Goal: Entertainment & Leisure: Consume media (video, audio)

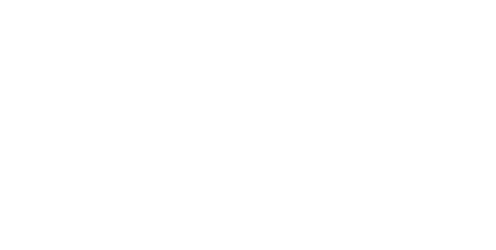
click at [453, 0] on html at bounding box center [248, 0] width 496 height 0
click at [465, 0] on html at bounding box center [248, 0] width 496 height 0
click at [452, 0] on html at bounding box center [248, 0] width 496 height 0
click at [462, 0] on html at bounding box center [248, 0] width 496 height 0
click at [453, 0] on html at bounding box center [248, 0] width 496 height 0
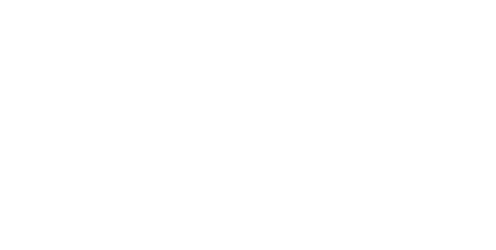
click at [455, 0] on html at bounding box center [248, 0] width 496 height 0
click at [460, 0] on html at bounding box center [248, 0] width 496 height 0
click at [454, 0] on html at bounding box center [248, 0] width 496 height 0
click at [455, 0] on html at bounding box center [248, 0] width 496 height 0
click at [454, 0] on html at bounding box center [248, 0] width 496 height 0
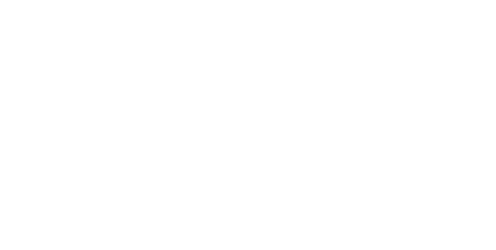
click at [454, 0] on html at bounding box center [248, 0] width 496 height 0
click at [460, 0] on html at bounding box center [248, 0] width 496 height 0
click at [462, 0] on html at bounding box center [248, 0] width 496 height 0
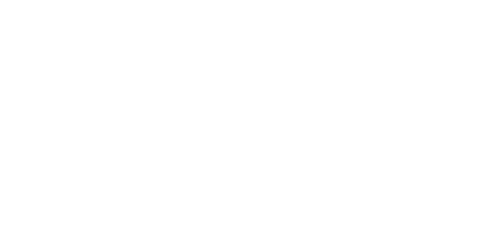
click at [454, 0] on html at bounding box center [248, 0] width 496 height 0
click at [453, 0] on html at bounding box center [248, 0] width 496 height 0
click at [454, 0] on html at bounding box center [248, 0] width 496 height 0
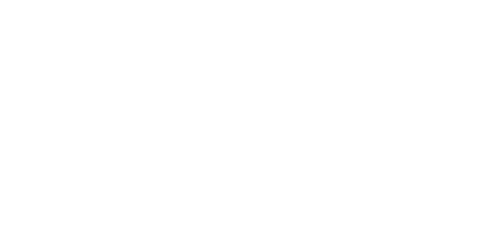
click at [462, 0] on html at bounding box center [248, 0] width 496 height 0
click at [451, 0] on html at bounding box center [248, 0] width 496 height 0
click at [452, 0] on html at bounding box center [248, 0] width 496 height 0
click at [454, 0] on html at bounding box center [248, 0] width 496 height 0
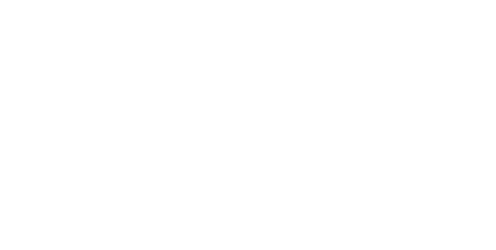
click at [452, 0] on html at bounding box center [248, 0] width 496 height 0
click at [454, 0] on html at bounding box center [248, 0] width 496 height 0
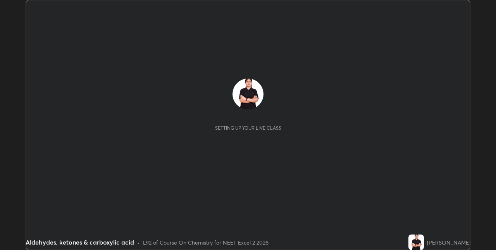
scroll to position [250, 495]
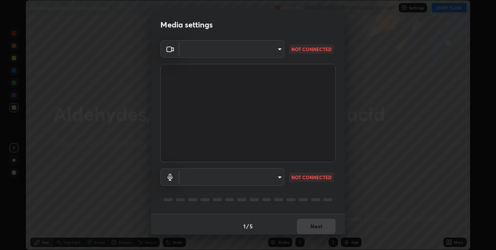
click at [280, 176] on body "Erase all Aldehydes, ketones & carboxylic acid Recording WAS SCHEDULED TO START…" at bounding box center [248, 125] width 496 height 250
type input "8eb8a9b94d543390f1bf6c46f2de83bcb95ddf8c53c718d69585ea9f7ba8e57b"
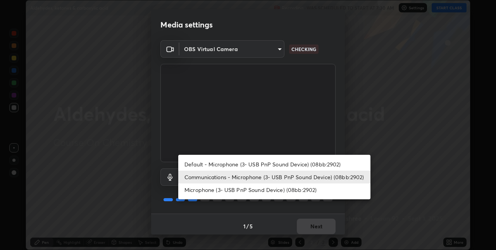
click at [269, 163] on li "Default - Microphone (3- USB PnP Sound Device) (08bb:2902)" at bounding box center [274, 164] width 192 height 13
type input "default"
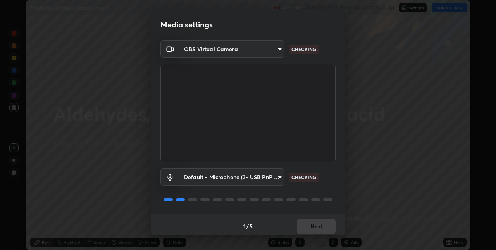
click at [202, 50] on body "Erase all Aldehydes, ketones & carboxylic acid Recording WAS SCHEDULED TO START…" at bounding box center [248, 125] width 496 height 250
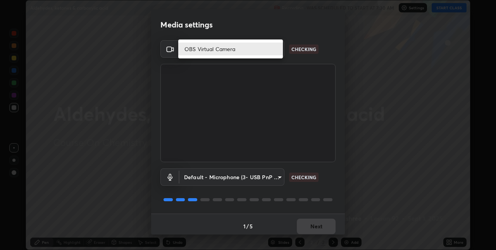
click at [203, 50] on li "OBS Virtual Camera" at bounding box center [230, 49] width 105 height 13
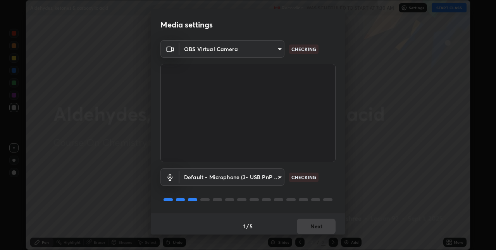
scroll to position [4, 0]
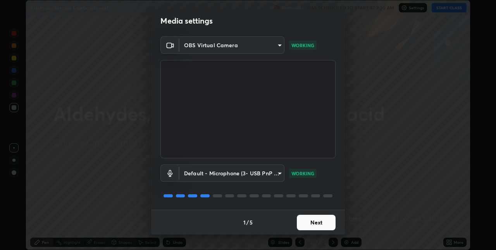
click at [314, 222] on button "Next" at bounding box center [316, 222] width 39 height 15
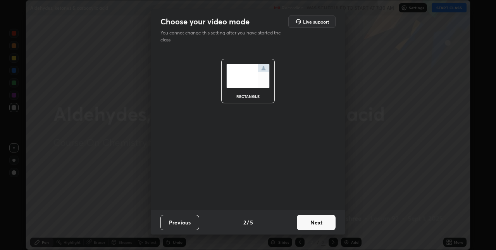
click at [318, 220] on button "Next" at bounding box center [316, 222] width 39 height 15
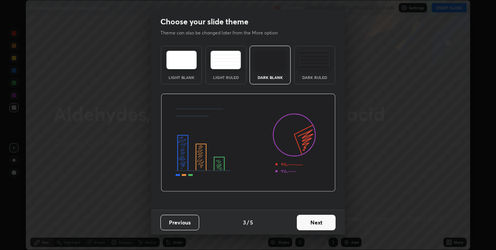
click at [315, 221] on button "Next" at bounding box center [316, 222] width 39 height 15
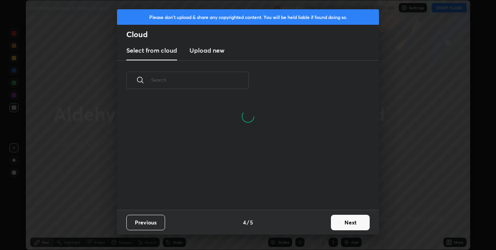
click at [333, 221] on button "Next" at bounding box center [350, 222] width 39 height 15
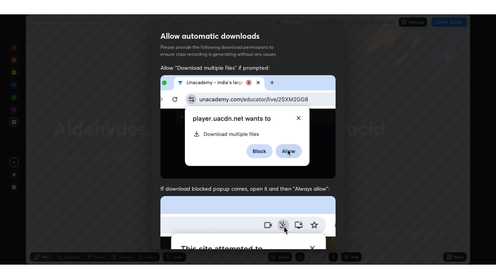
scroll to position [162, 0]
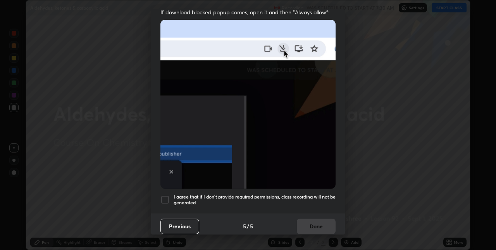
click at [319, 194] on h5 "I agree that if I don't provide required permissions, class recording will not …" at bounding box center [254, 200] width 162 height 12
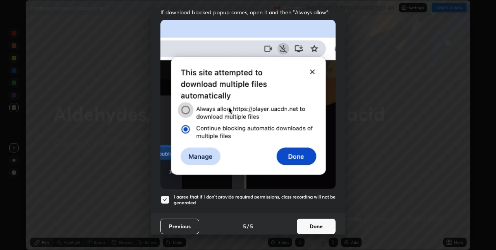
click at [324, 221] on button "Done" at bounding box center [316, 226] width 39 height 15
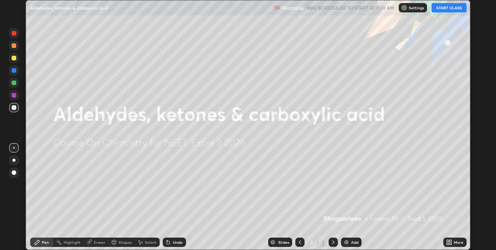
click at [448, 240] on icon at bounding box center [447, 241] width 2 height 2
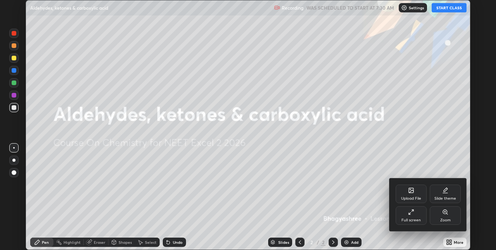
click at [412, 218] on div "Full screen" at bounding box center [410, 220] width 19 height 4
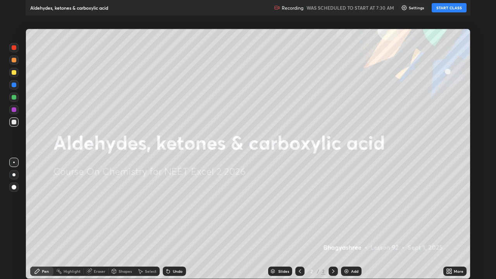
scroll to position [279, 496]
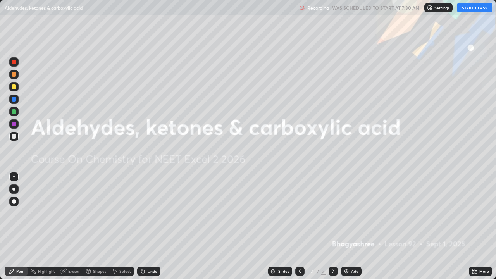
click at [470, 9] on button "START CLASS" at bounding box center [474, 7] width 35 height 9
click at [347, 250] on img at bounding box center [346, 271] width 6 height 6
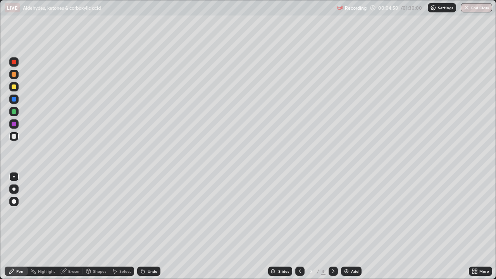
click at [15, 88] on div at bounding box center [14, 86] width 5 height 5
click at [14, 63] on div at bounding box center [14, 62] width 5 height 5
click at [14, 124] on div at bounding box center [14, 124] width 5 height 5
click at [14, 138] on div at bounding box center [14, 136] width 5 height 5
click at [14, 115] on div at bounding box center [13, 111] width 9 height 9
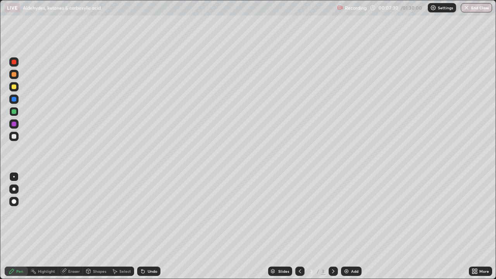
click at [15, 139] on div at bounding box center [13, 136] width 9 height 9
click at [348, 250] on img at bounding box center [346, 271] width 6 height 6
click at [14, 139] on div at bounding box center [13, 136] width 9 height 9
click at [142, 250] on icon at bounding box center [142, 271] width 3 height 3
click at [141, 250] on icon at bounding box center [142, 271] width 3 height 3
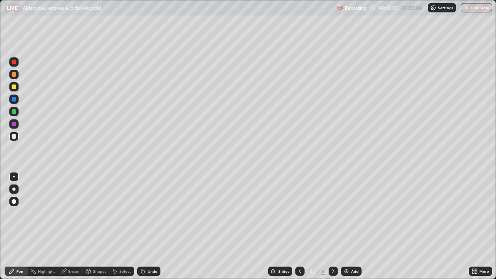
click at [145, 250] on div "Undo" at bounding box center [148, 270] width 23 height 9
click at [147, 250] on div "Undo" at bounding box center [148, 270] width 23 height 9
click at [141, 250] on icon at bounding box center [141, 269] width 1 height 1
click at [144, 250] on icon at bounding box center [143, 271] width 6 height 6
click at [15, 102] on div at bounding box center [13, 98] width 9 height 9
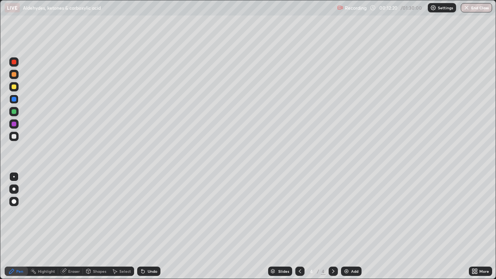
click at [14, 137] on div at bounding box center [14, 136] width 5 height 5
click at [299, 250] on div at bounding box center [299, 270] width 9 height 15
click at [350, 250] on div "Add" at bounding box center [351, 270] width 21 height 9
click at [299, 250] on div at bounding box center [299, 270] width 9 height 9
click at [14, 84] on div at bounding box center [13, 86] width 9 height 9
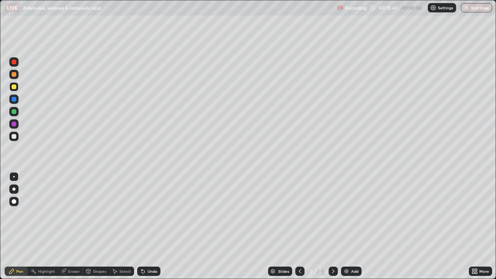
click at [141, 250] on div "Undo" at bounding box center [148, 270] width 23 height 9
click at [15, 63] on div at bounding box center [14, 62] width 5 height 5
click at [328, 250] on div at bounding box center [332, 270] width 9 height 9
click at [329, 250] on div at bounding box center [332, 270] width 9 height 9
click at [346, 250] on div "Add" at bounding box center [351, 270] width 21 height 9
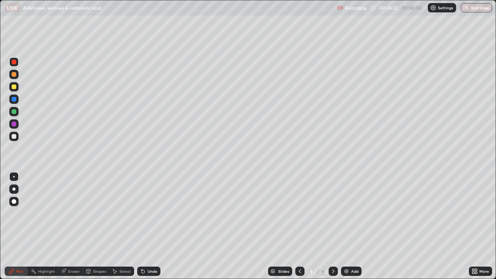
click at [15, 112] on div at bounding box center [14, 111] width 5 height 5
click at [15, 136] on div at bounding box center [14, 136] width 5 height 5
click at [14, 113] on div at bounding box center [14, 111] width 5 height 5
click at [15, 136] on div at bounding box center [14, 136] width 5 height 5
click at [14, 99] on div at bounding box center [14, 99] width 5 height 5
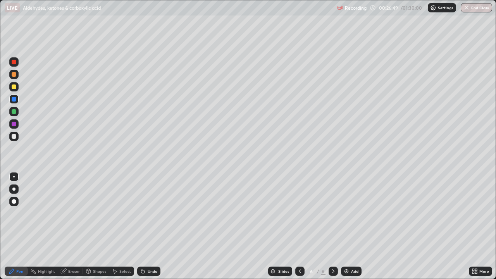
click at [14, 136] on div at bounding box center [14, 136] width 5 height 5
click at [15, 62] on div at bounding box center [14, 62] width 5 height 5
click at [147, 250] on div "Undo" at bounding box center [148, 270] width 23 height 9
click at [151, 250] on div "Undo" at bounding box center [148, 270] width 23 height 9
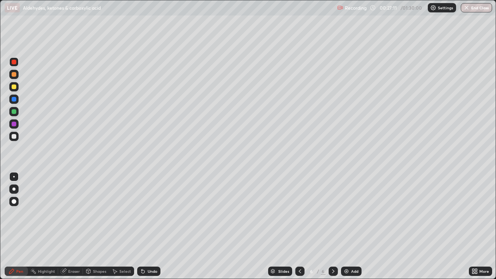
click at [18, 137] on div at bounding box center [13, 136] width 9 height 9
click at [15, 88] on div at bounding box center [14, 86] width 5 height 5
click at [20, 250] on div "Pen" at bounding box center [16, 270] width 23 height 9
click at [15, 138] on div at bounding box center [13, 136] width 9 height 9
click at [142, 250] on icon at bounding box center [142, 271] width 3 height 3
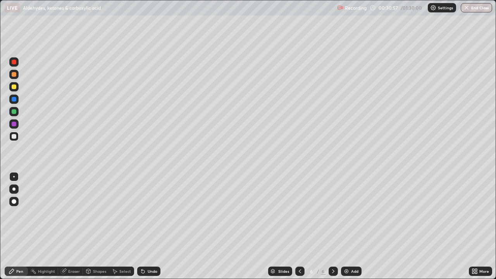
click at [13, 137] on div at bounding box center [14, 136] width 5 height 5
click at [13, 85] on div at bounding box center [14, 86] width 5 height 5
click at [17, 137] on div at bounding box center [13, 136] width 9 height 9
click at [14, 87] on div at bounding box center [14, 86] width 5 height 5
click at [16, 112] on div at bounding box center [14, 111] width 5 height 5
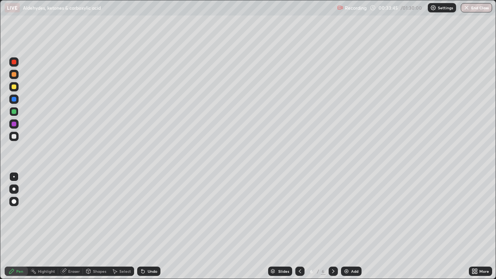
click at [16, 128] on div at bounding box center [13, 123] width 9 height 9
click at [349, 250] on div "Add" at bounding box center [351, 270] width 21 height 9
click at [17, 137] on div at bounding box center [13, 136] width 9 height 9
click at [17, 110] on div at bounding box center [13, 111] width 9 height 9
click at [300, 250] on icon at bounding box center [300, 271] width 6 height 6
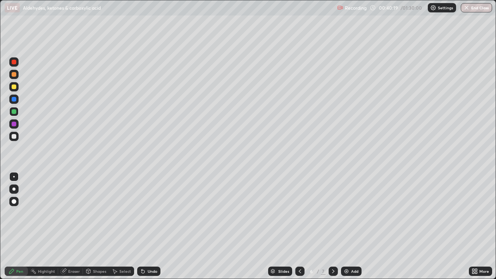
click at [332, 250] on icon at bounding box center [333, 271] width 2 height 4
click at [14, 137] on div at bounding box center [14, 136] width 5 height 5
click at [13, 136] on div at bounding box center [14, 136] width 5 height 5
click at [14, 124] on div at bounding box center [14, 124] width 5 height 5
click at [68, 250] on div "Eraser" at bounding box center [74, 271] width 12 height 4
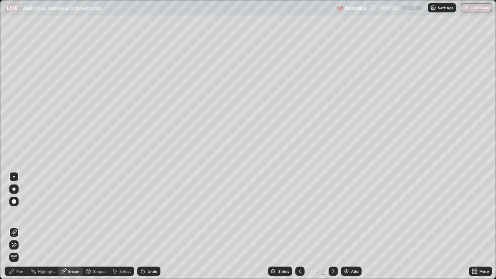
click at [22, 250] on div "Pen" at bounding box center [19, 271] width 7 height 4
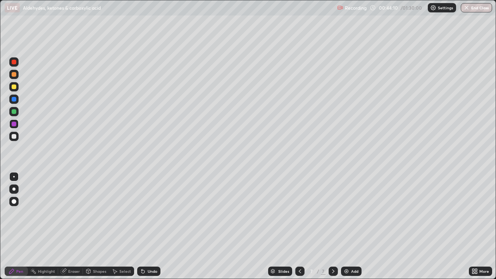
click at [143, 250] on icon at bounding box center [142, 271] width 3 height 3
click at [14, 88] on div at bounding box center [14, 86] width 5 height 5
click at [15, 124] on div at bounding box center [14, 124] width 5 height 5
click at [14, 116] on div at bounding box center [13, 111] width 9 height 9
click at [14, 125] on div at bounding box center [14, 124] width 5 height 5
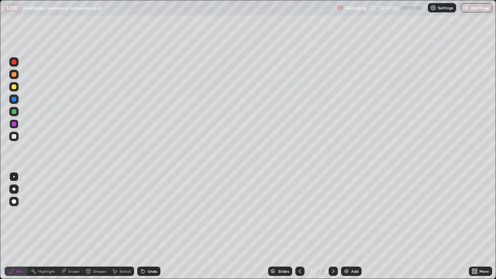
click at [14, 112] on div at bounding box center [14, 111] width 5 height 5
click at [14, 136] on div at bounding box center [14, 136] width 5 height 5
click at [144, 250] on icon at bounding box center [143, 271] width 6 height 6
click at [15, 113] on div at bounding box center [14, 111] width 5 height 5
click at [145, 250] on div "Undo" at bounding box center [148, 270] width 23 height 9
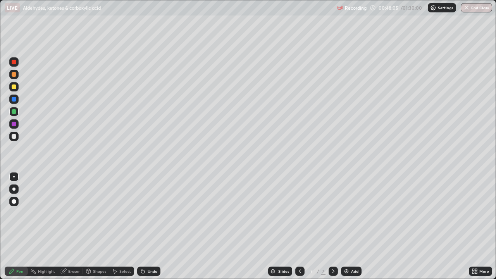
click at [146, 250] on div "Undo" at bounding box center [148, 270] width 23 height 9
click at [149, 250] on div "Undo" at bounding box center [153, 271] width 10 height 4
click at [15, 103] on div at bounding box center [13, 98] width 9 height 9
click at [119, 250] on div "Select" at bounding box center [125, 271] width 12 height 4
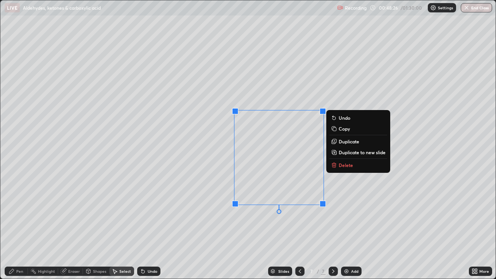
click at [348, 166] on p "Delete" at bounding box center [345, 165] width 14 height 6
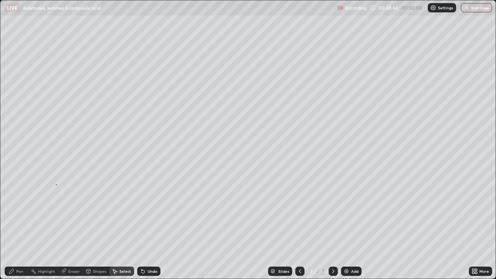
click at [0, 0] on div at bounding box center [0, 0] width 0 height 0
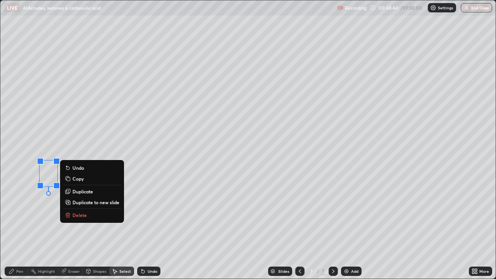
click at [23, 189] on div "0 ° Undo Copy Duplicate Duplicate to new slide Delete" at bounding box center [247, 139] width 495 height 278
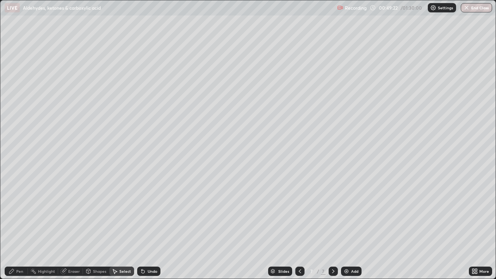
click at [16, 250] on div "Pen" at bounding box center [16, 270] width 23 height 9
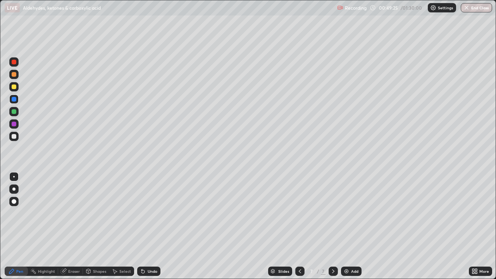
click at [15, 110] on div at bounding box center [14, 111] width 5 height 5
click at [13, 100] on div at bounding box center [14, 99] width 5 height 5
click at [76, 250] on div "Eraser" at bounding box center [74, 271] width 12 height 4
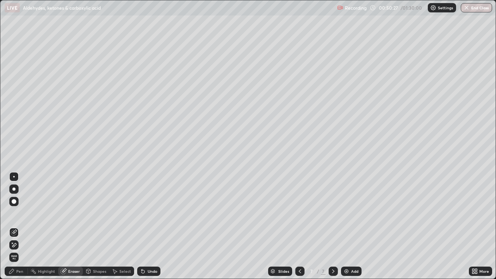
click at [19, 250] on div "Pen" at bounding box center [16, 270] width 23 height 9
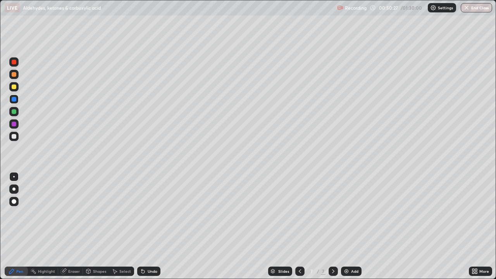
click at [14, 124] on div at bounding box center [14, 124] width 5 height 5
click at [76, 250] on div "Eraser" at bounding box center [74, 271] width 12 height 4
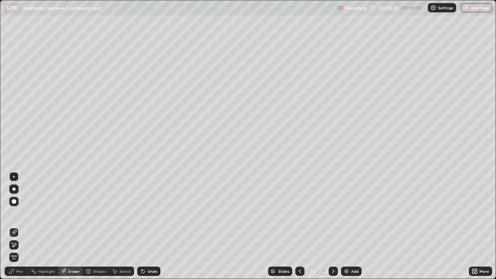
click at [31, 250] on circle at bounding box center [31, 270] width 1 height 1
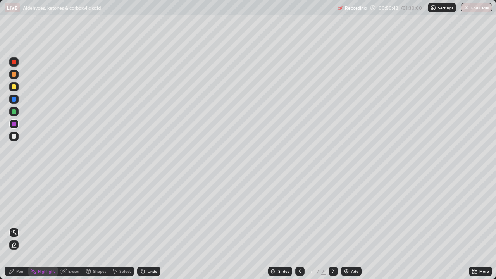
click at [20, 250] on div "Pen" at bounding box center [16, 270] width 23 height 9
click at [70, 250] on div "Eraser" at bounding box center [74, 271] width 12 height 4
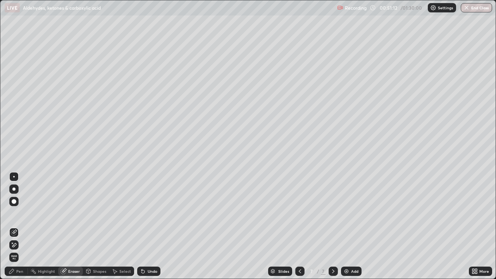
click at [15, 250] on div "Pen" at bounding box center [16, 270] width 23 height 9
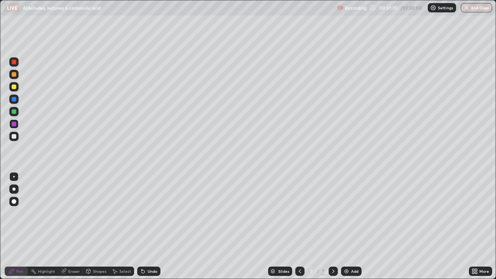
click at [15, 250] on div "Pen" at bounding box center [16, 270] width 23 height 9
click at [13, 137] on div at bounding box center [14, 136] width 5 height 5
click at [346, 250] on img at bounding box center [346, 271] width 6 height 6
click at [17, 75] on div at bounding box center [13, 74] width 9 height 9
click at [142, 250] on icon at bounding box center [142, 271] width 3 height 3
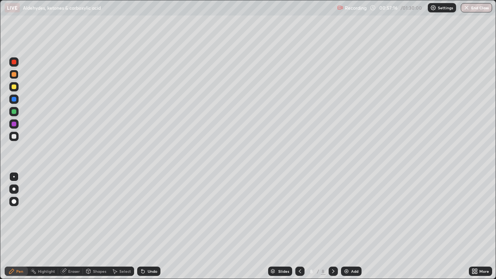
click at [148, 250] on div "Undo" at bounding box center [153, 271] width 10 height 4
click at [67, 250] on div "Eraser" at bounding box center [70, 270] width 25 height 9
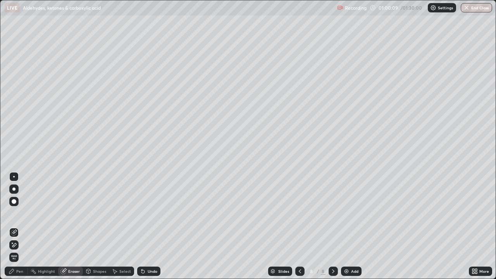
click at [21, 250] on div "Pen" at bounding box center [16, 270] width 23 height 9
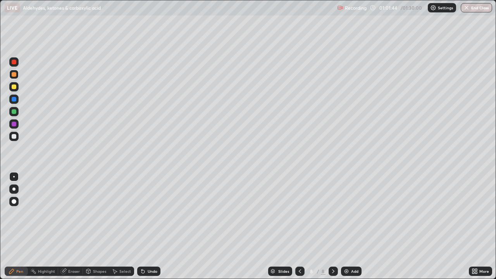
click at [347, 250] on img at bounding box center [346, 271] width 6 height 6
click at [17, 136] on div at bounding box center [13, 136] width 9 height 9
click at [14, 62] on div at bounding box center [14, 62] width 5 height 5
click at [141, 250] on icon at bounding box center [141, 269] width 1 height 1
click at [18, 136] on div at bounding box center [13, 136] width 9 height 9
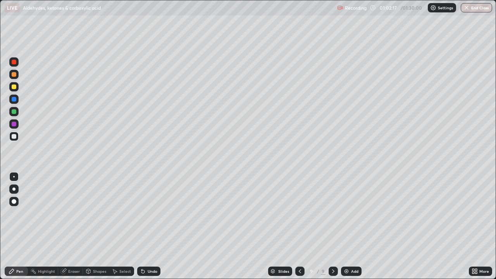
click at [67, 250] on div "Eraser" at bounding box center [70, 270] width 25 height 9
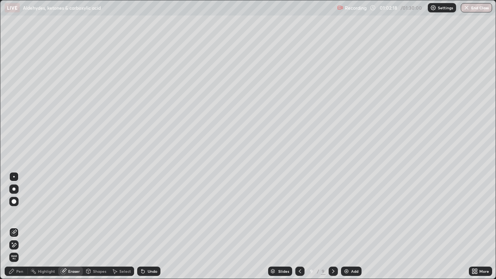
click at [17, 250] on div "Pen" at bounding box center [19, 271] width 7 height 4
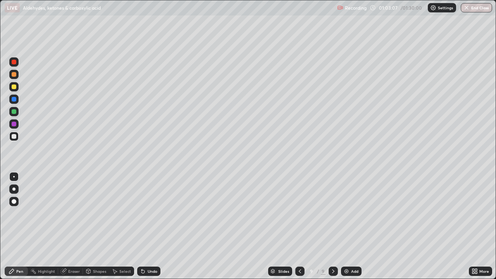
click at [143, 250] on icon at bounding box center [142, 271] width 3 height 3
click at [17, 124] on div at bounding box center [13, 123] width 9 height 9
click at [115, 250] on icon at bounding box center [115, 271] width 6 height 6
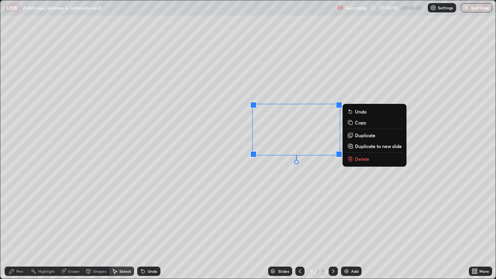
click at [350, 160] on icon at bounding box center [349, 158] width 3 height 3
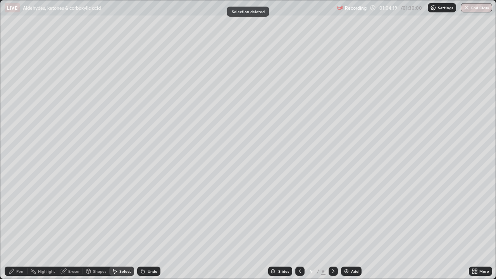
click at [24, 250] on div "Pen" at bounding box center [16, 270] width 23 height 9
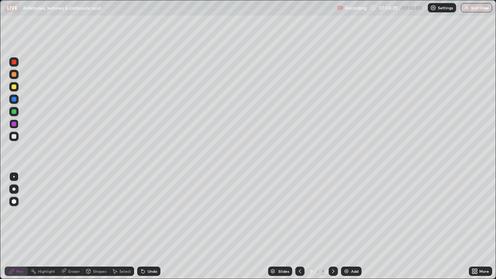
click at [65, 250] on icon at bounding box center [63, 271] width 5 height 5
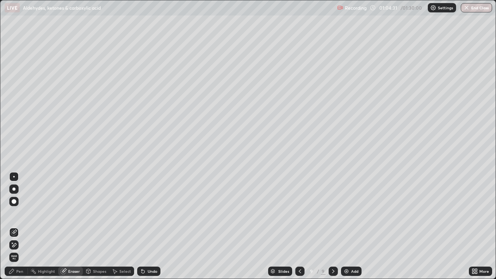
click at [15, 250] on div "Pen" at bounding box center [16, 270] width 23 height 9
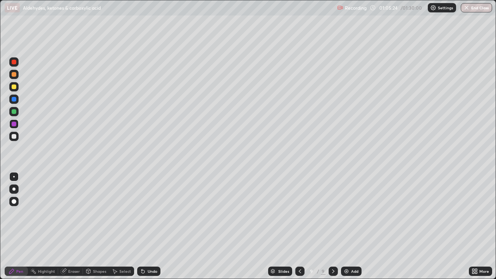
click at [13, 99] on div at bounding box center [14, 99] width 5 height 5
click at [148, 250] on div "Undo" at bounding box center [153, 271] width 10 height 4
click at [15, 137] on div at bounding box center [14, 136] width 5 height 5
click at [466, 7] on img "button" at bounding box center [466, 8] width 6 height 6
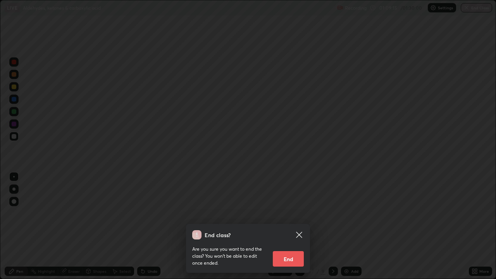
click at [294, 250] on button "End" at bounding box center [288, 258] width 31 height 15
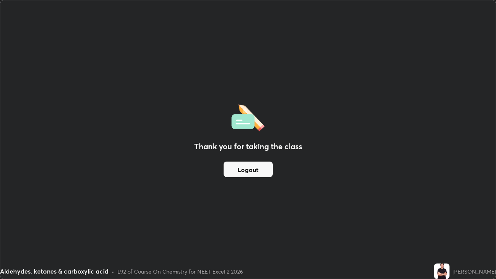
click at [260, 170] on button "Logout" at bounding box center [247, 168] width 49 height 15
